Goal: Task Accomplishment & Management: Use online tool/utility

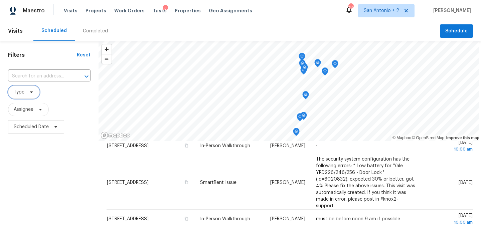
click at [33, 92] on icon at bounding box center [31, 92] width 5 height 5
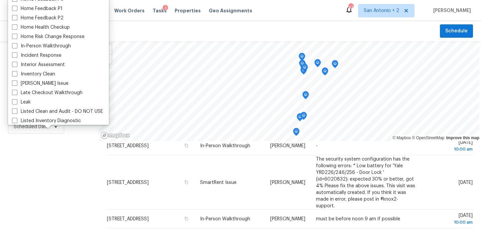
scroll to position [218, 0]
click at [53, 44] on label "In-Person Walkthrough" at bounding box center [41, 46] width 59 height 7
click at [16, 44] on input "In-Person Walkthrough" at bounding box center [14, 45] width 4 height 4
checkbox input "true"
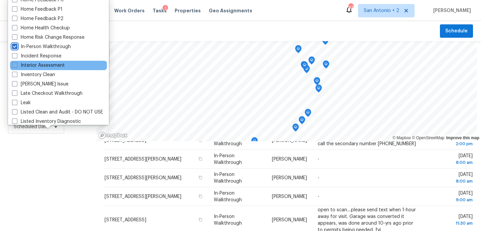
scroll to position [240, 0]
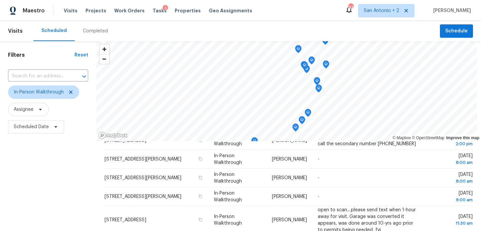
click at [58, 156] on div "Filters Reset ​ In-Person Walkthrough Assignee Scheduled Date" at bounding box center [48, 183] width 96 height 285
click at [54, 129] on icon at bounding box center [55, 126] width 5 height 5
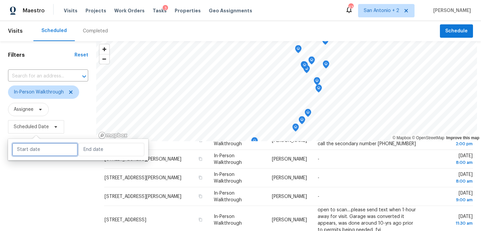
click at [53, 146] on input "text" at bounding box center [45, 149] width 66 height 13
select select "9"
select select "2025"
select select "10"
select select "2025"
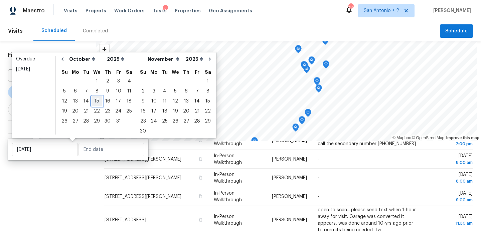
click at [98, 100] on div "15" at bounding box center [97, 101] width 11 height 9
type input "[DATE]"
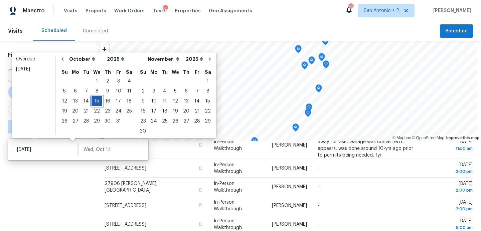
click at [98, 100] on div "15" at bounding box center [97, 101] width 11 height 9
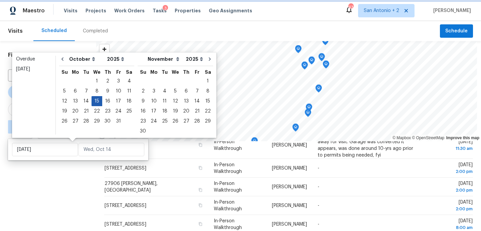
type input "[DATE]"
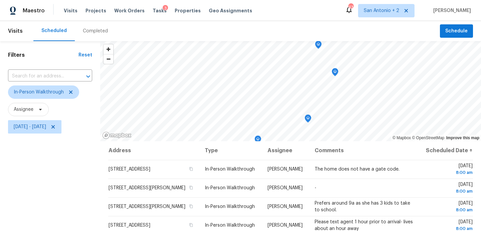
click at [64, 187] on div "Filters Reset ​ In-Person Walkthrough Assignee [DATE] - [DATE]" at bounding box center [50, 183] width 100 height 285
click at [153, 8] on div "Tasks 3" at bounding box center [160, 10] width 14 height 7
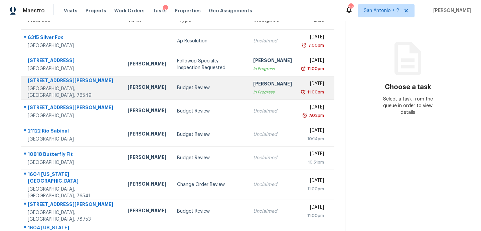
scroll to position [117, 0]
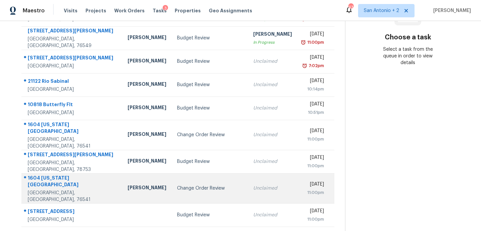
click at [177, 185] on div "Change Order Review" at bounding box center [210, 188] width 66 height 7
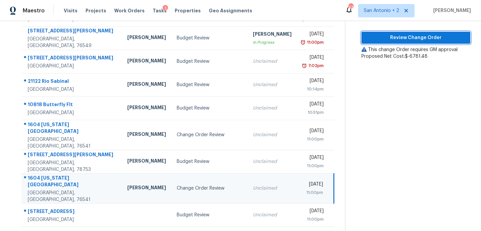
click at [401, 33] on button "Review Change Order" at bounding box center [416, 38] width 109 height 12
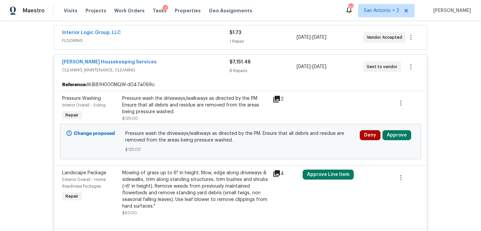
scroll to position [134, 0]
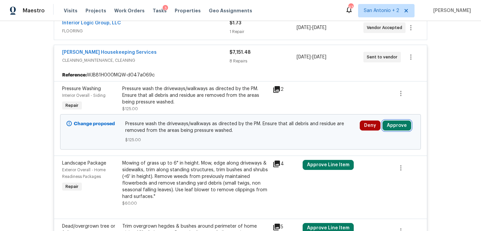
click at [401, 129] on button "Approve" at bounding box center [397, 126] width 29 height 10
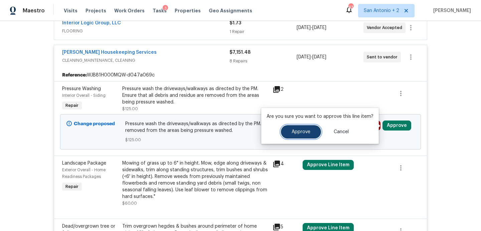
click at [312, 130] on button "Approve" at bounding box center [301, 131] width 40 height 13
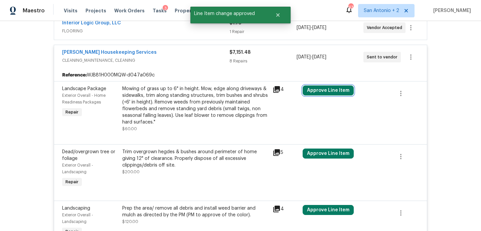
click at [319, 90] on button "Approve Line Item" at bounding box center [328, 91] width 51 height 10
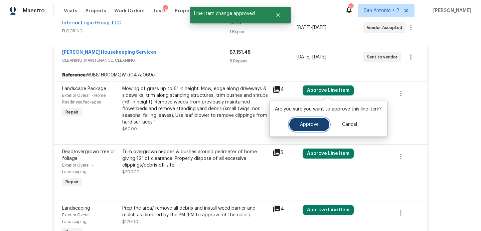
click at [297, 126] on button "Approve" at bounding box center [309, 124] width 40 height 13
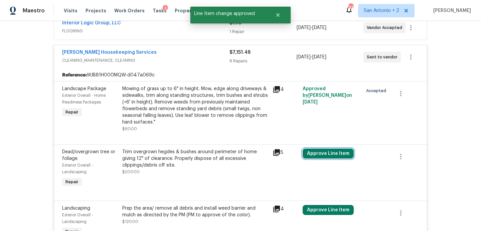
click at [319, 157] on button "Approve Line Item" at bounding box center [328, 154] width 51 height 10
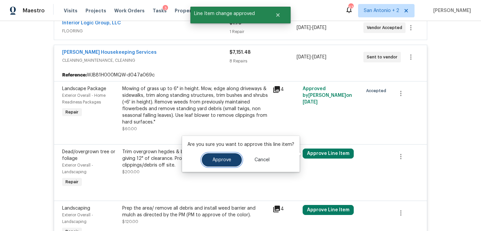
click at [219, 164] on button "Approve" at bounding box center [222, 159] width 40 height 13
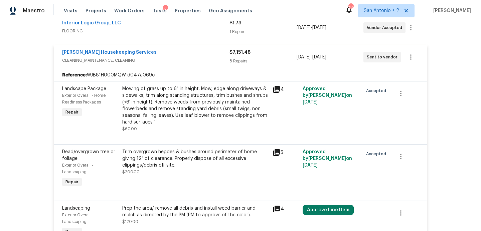
click at [323, 203] on div "Landscaping Exterior Overall - Landscaping Repair Prep the area/ remove all deb…" at bounding box center [240, 226] width 373 height 50
click at [323, 208] on button "Approve Line Item" at bounding box center [328, 210] width 51 height 10
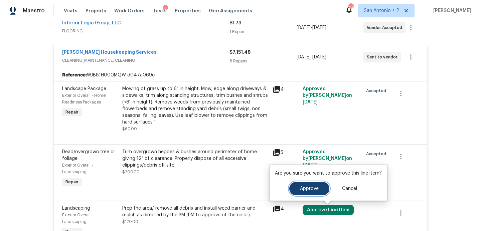
click at [292, 188] on button "Approve" at bounding box center [309, 188] width 40 height 13
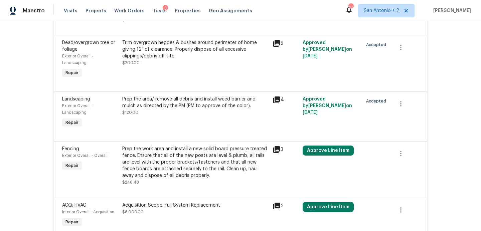
scroll to position [250, 0]
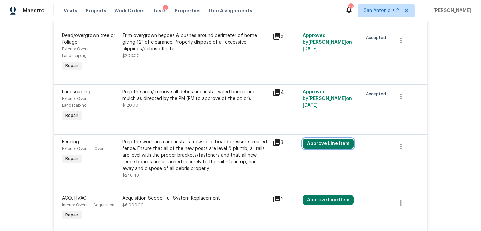
click at [323, 141] on button "Approve Line Item" at bounding box center [328, 144] width 51 height 10
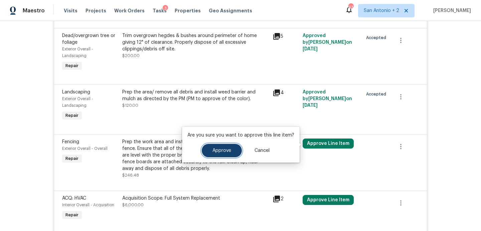
click at [213, 151] on span "Approve" at bounding box center [222, 150] width 19 height 5
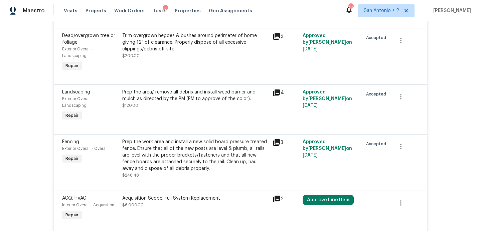
scroll to position [318, 0]
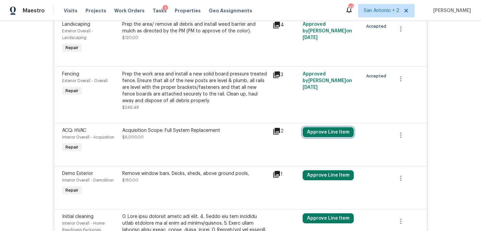
click at [311, 127] on button "Approve Line Item" at bounding box center [328, 132] width 51 height 10
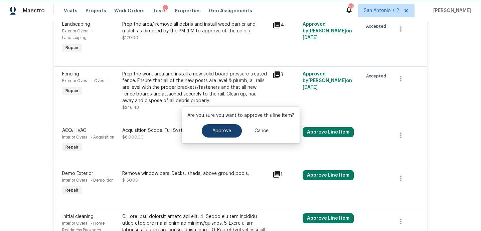
scroll to position [326, 0]
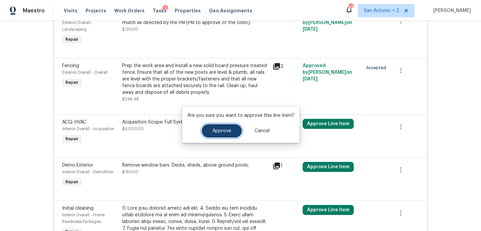
click at [228, 128] on button "Approve" at bounding box center [222, 130] width 40 height 13
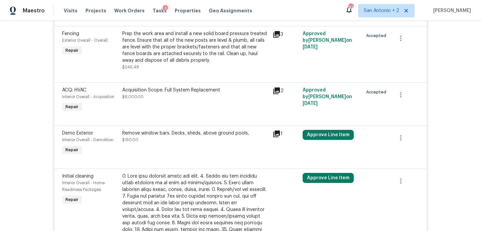
scroll to position [359, 0]
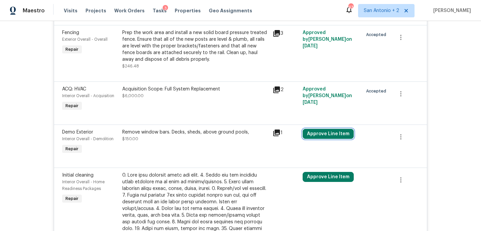
click at [311, 136] on button "Approve Line Item" at bounding box center [328, 134] width 51 height 10
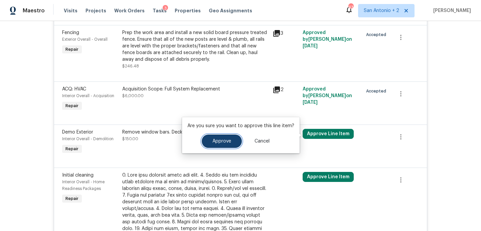
click at [219, 136] on button "Approve" at bounding box center [222, 141] width 40 height 13
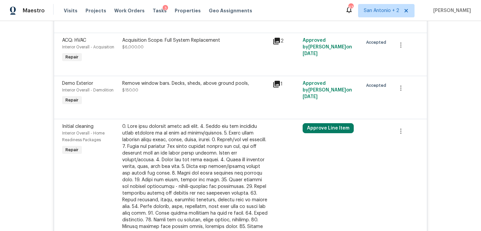
scroll to position [409, 0]
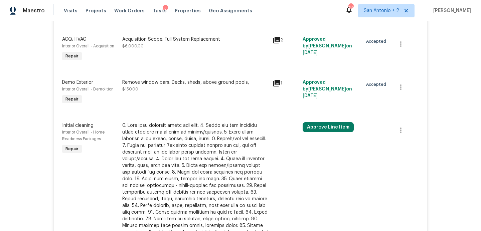
click at [326, 135] on div "Approve Line Item" at bounding box center [331, 199] width 60 height 158
click at [318, 131] on button "Approve Line Item" at bounding box center [328, 127] width 51 height 10
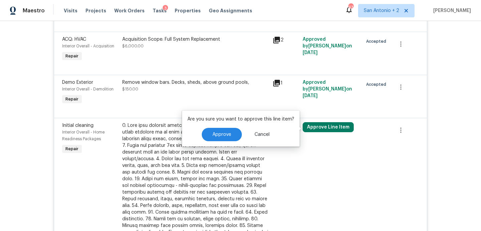
click at [240, 140] on div "Approve Cancel" at bounding box center [240, 134] width 107 height 13
click at [231, 137] on button "Approve" at bounding box center [222, 134] width 40 height 13
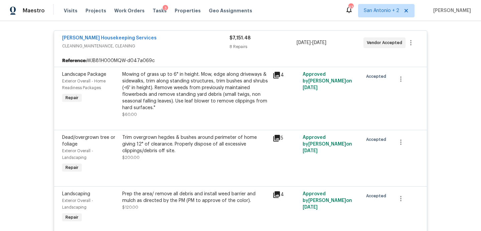
scroll to position [0, 0]
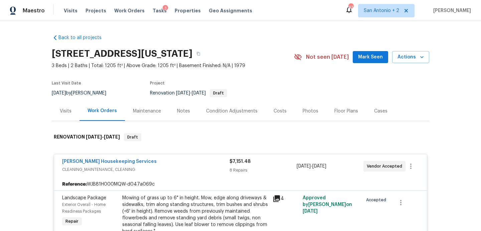
click at [280, 108] on div "Costs" at bounding box center [280, 111] width 13 height 7
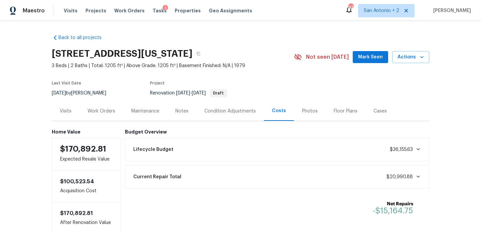
click at [99, 113] on div "Work Orders" at bounding box center [102, 111] width 28 height 7
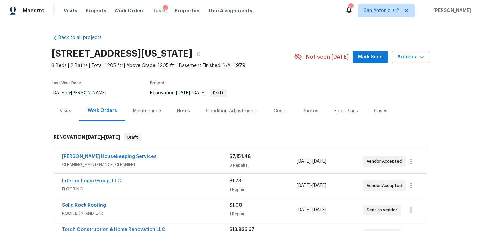
click at [155, 13] on span "Tasks" at bounding box center [160, 10] width 14 height 5
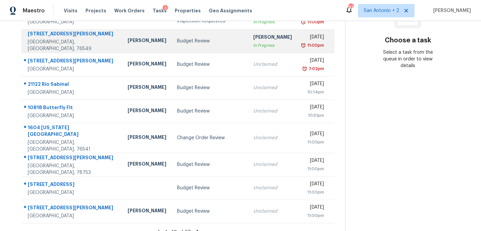
scroll to position [117, 0]
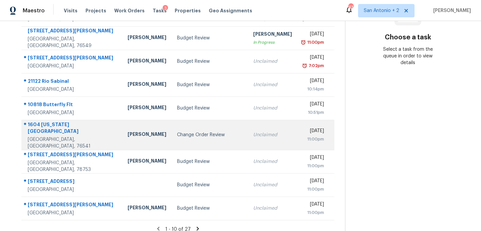
click at [179, 132] on div "Change Order Review" at bounding box center [210, 135] width 66 height 7
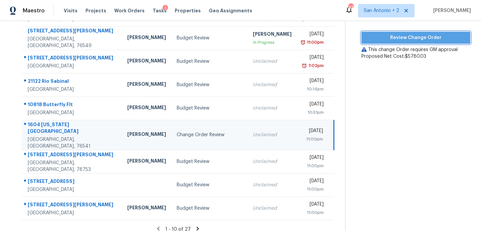
click at [367, 36] on span "Review Change Order" at bounding box center [416, 38] width 98 height 8
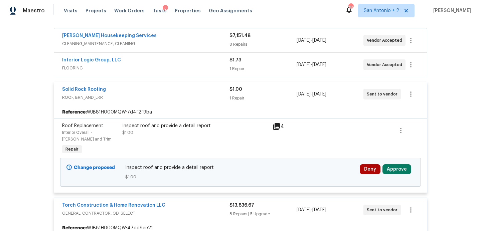
scroll to position [122, 0]
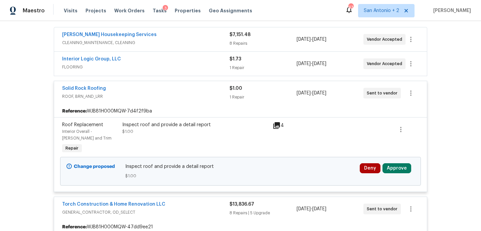
click at [400, 174] on div "Deny Approve" at bounding box center [387, 171] width 59 height 20
click at [399, 169] on button "Approve" at bounding box center [397, 168] width 29 height 10
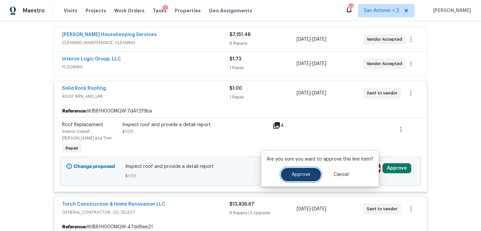
click at [295, 177] on button "Approve" at bounding box center [301, 174] width 40 height 13
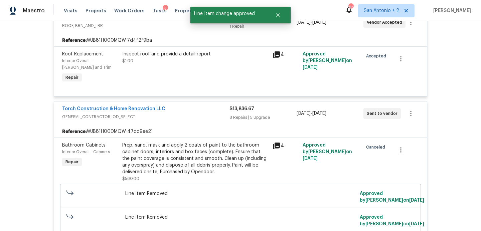
scroll to position [0, 0]
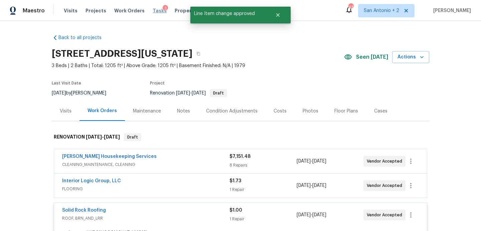
click at [155, 12] on span "Tasks" at bounding box center [160, 10] width 14 height 5
